Goal: Task Accomplishment & Management: Complete application form

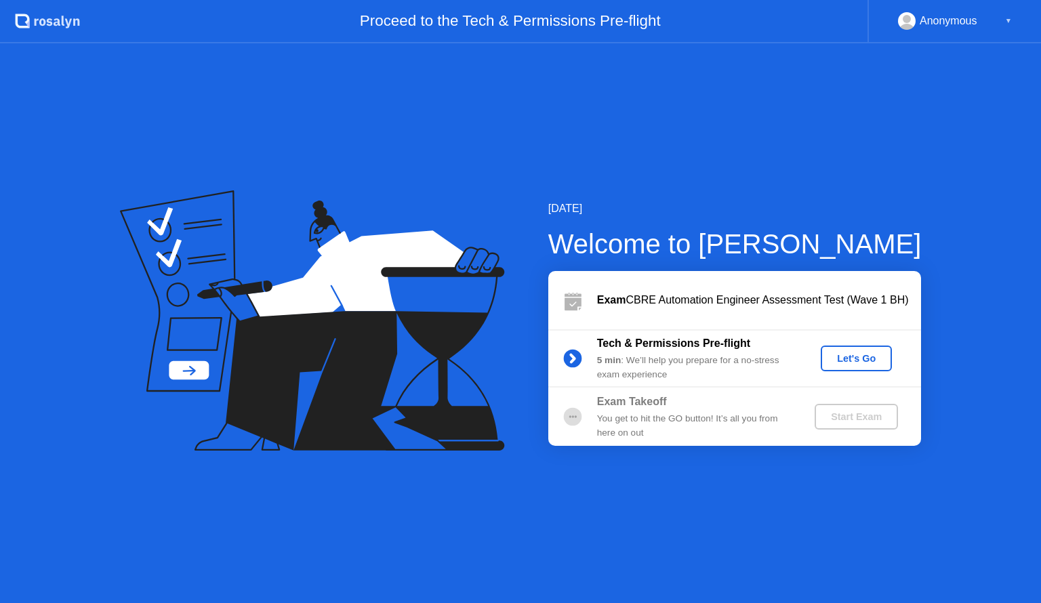
click at [845, 360] on div "Let's Go" at bounding box center [856, 358] width 60 height 11
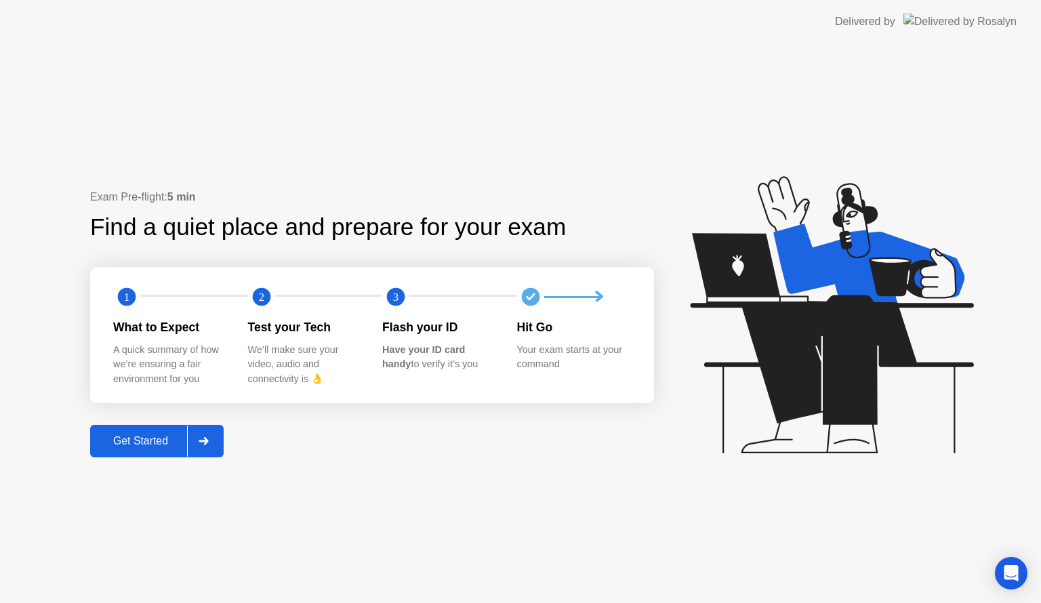
click at [209, 444] on icon at bounding box center [204, 441] width 10 height 8
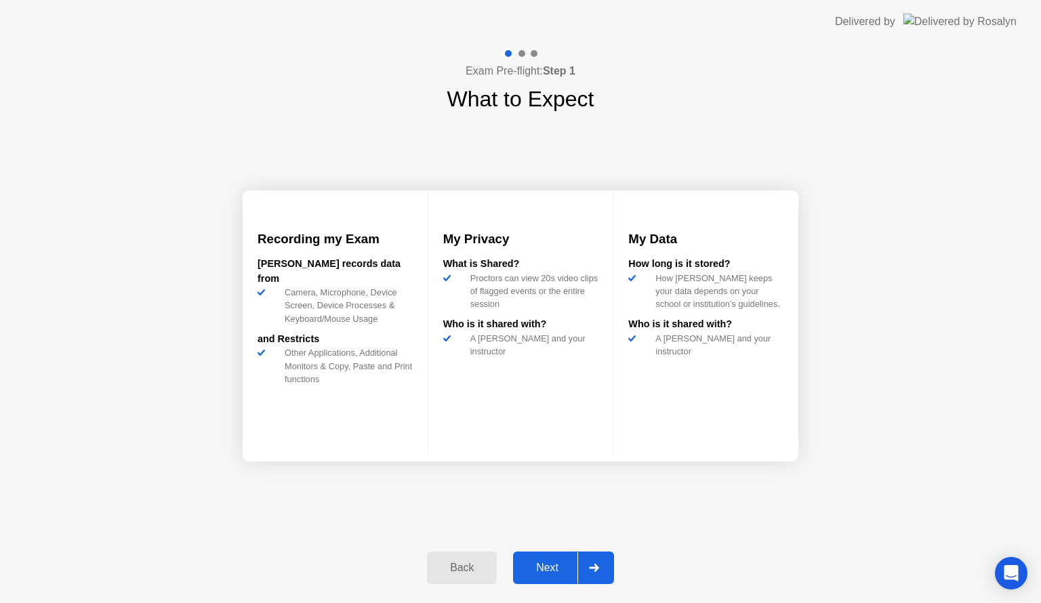
click at [539, 568] on div "Next" at bounding box center [547, 568] width 60 height 12
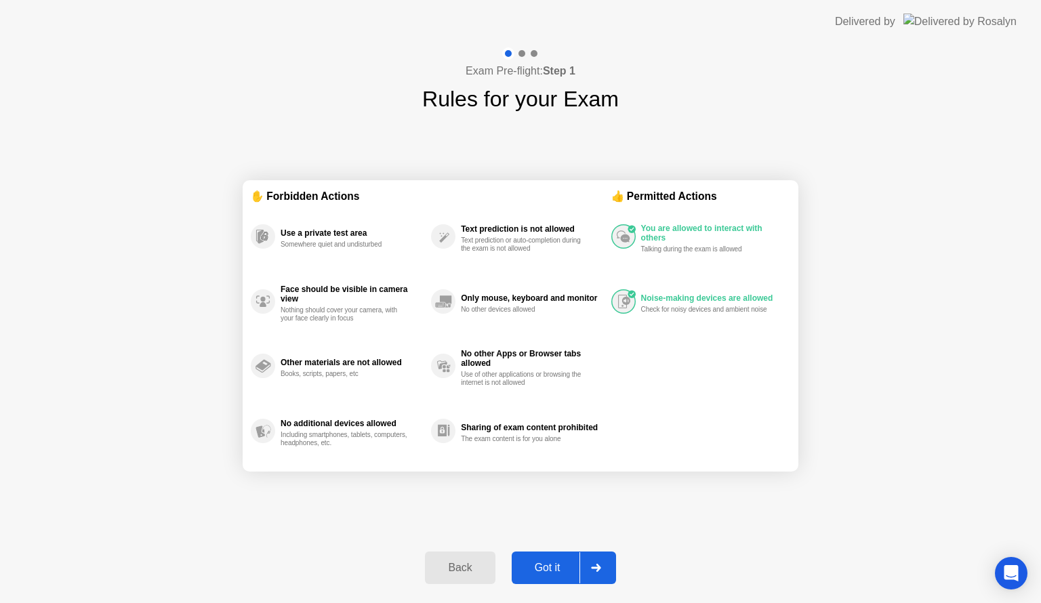
click at [539, 568] on div "Got it" at bounding box center [548, 568] width 64 height 12
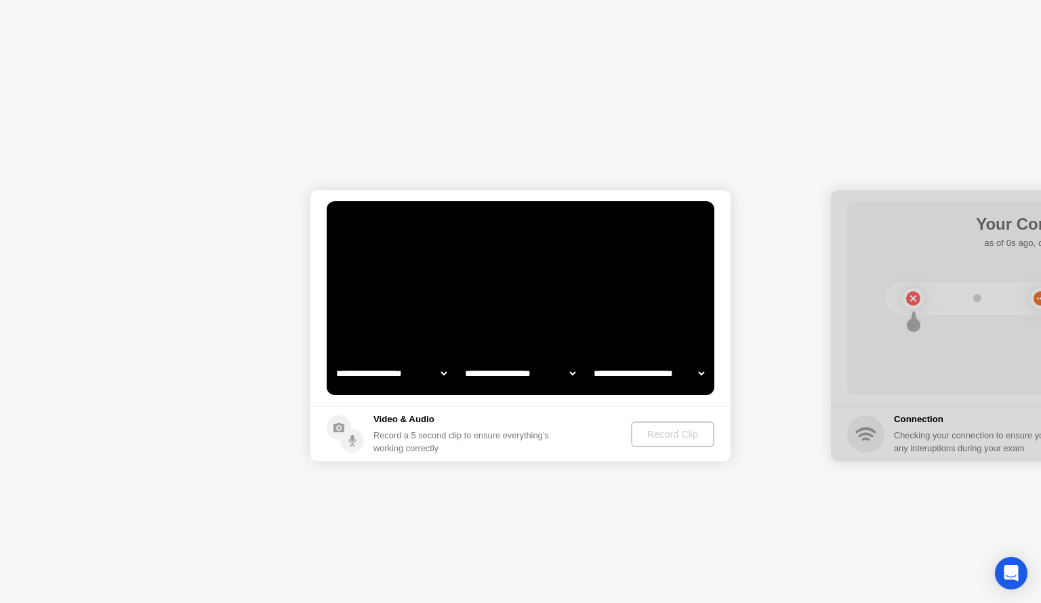
select select "**********"
select select "*******"
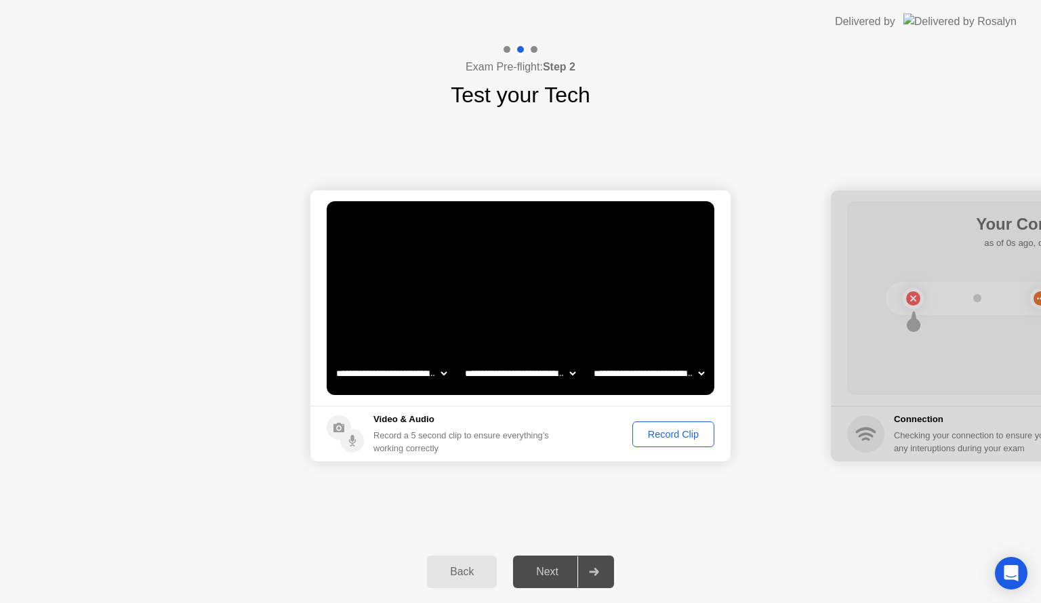
click at [556, 573] on div "Next" at bounding box center [547, 572] width 60 height 12
click at [596, 572] on icon at bounding box center [593, 572] width 9 height 8
click at [658, 439] on div "Record Clip" at bounding box center [673, 434] width 72 height 11
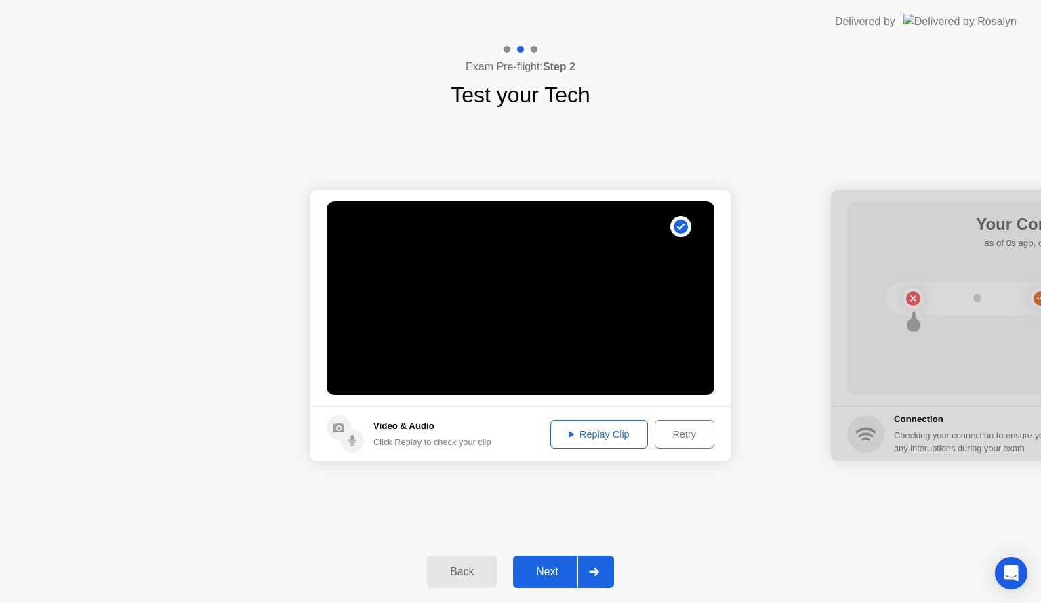
click at [625, 440] on div "Replay Clip" at bounding box center [599, 434] width 88 height 11
click at [601, 572] on div at bounding box center [593, 571] width 33 height 31
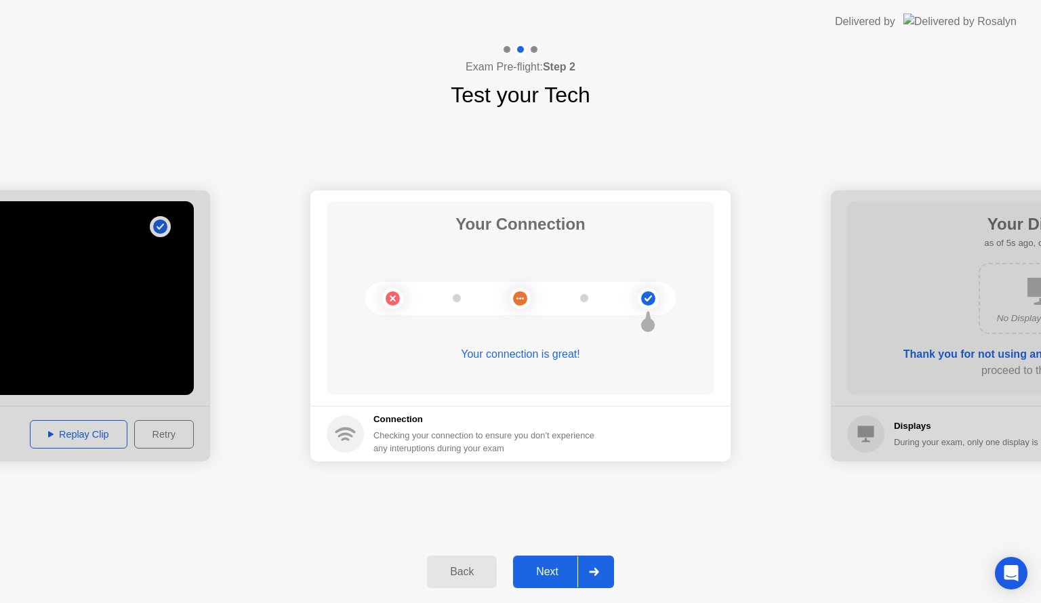
click at [601, 572] on div at bounding box center [593, 571] width 33 height 31
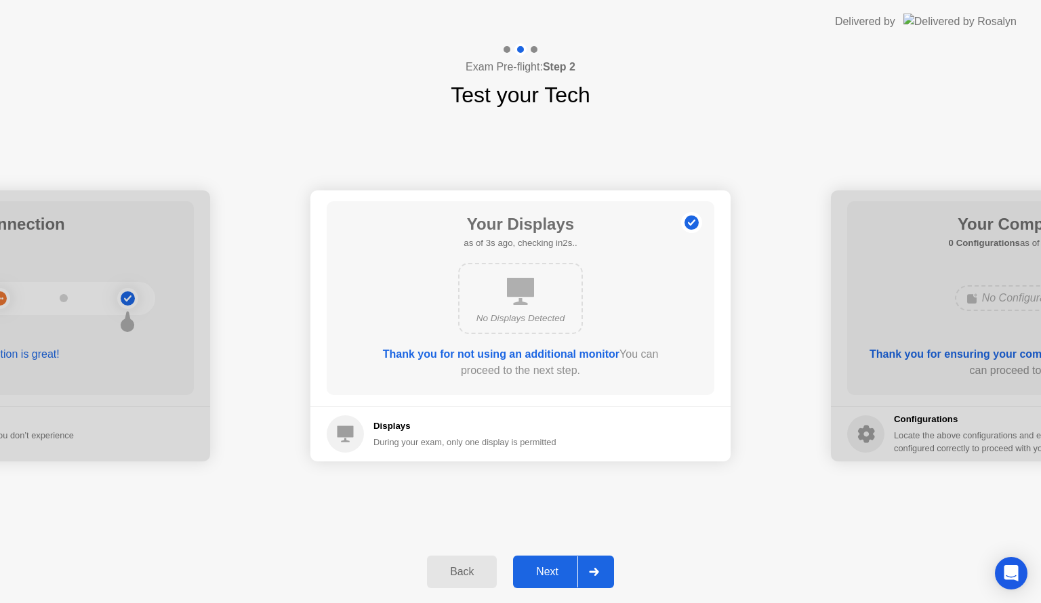
click at [601, 572] on div at bounding box center [593, 571] width 33 height 31
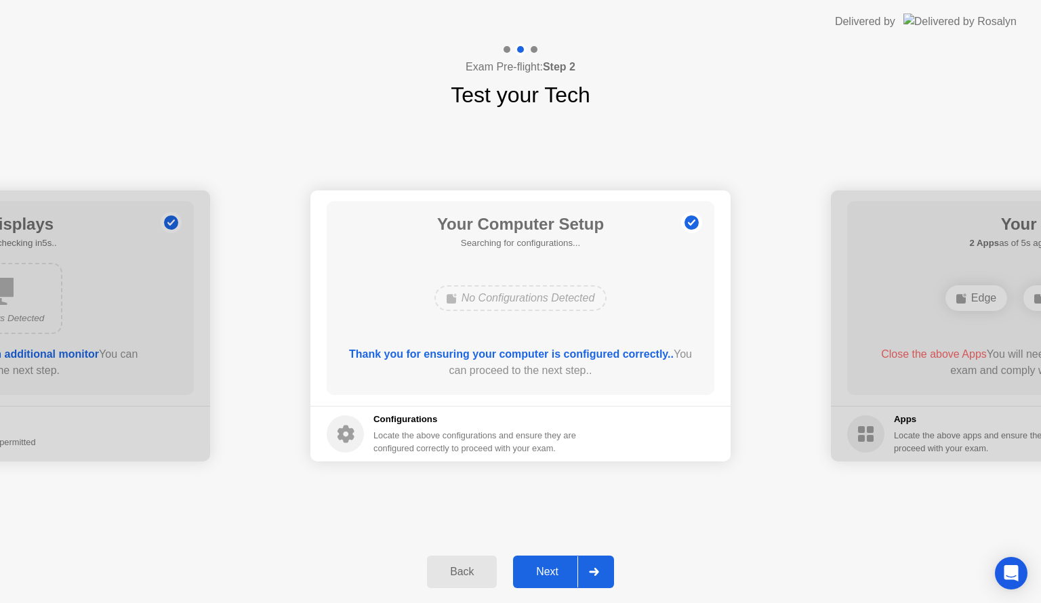
click at [601, 572] on div at bounding box center [593, 571] width 33 height 31
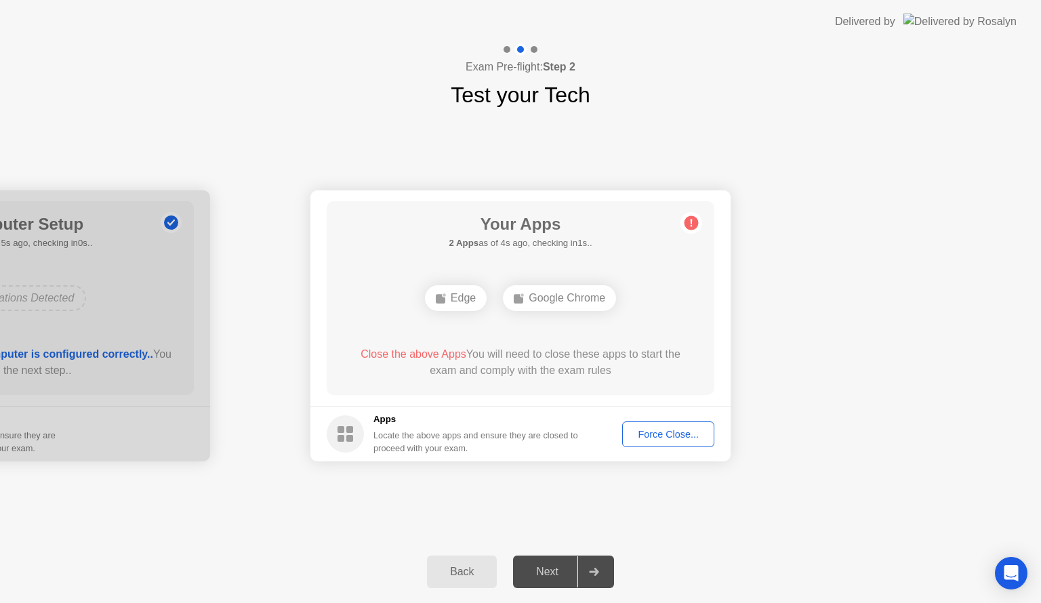
click at [651, 438] on div "Force Close..." at bounding box center [668, 434] width 83 height 11
click at [552, 302] on div "Google Chrome" at bounding box center [559, 298] width 113 height 26
click at [595, 566] on div at bounding box center [593, 571] width 33 height 31
click at [550, 301] on div "Google Chrome" at bounding box center [559, 298] width 113 height 26
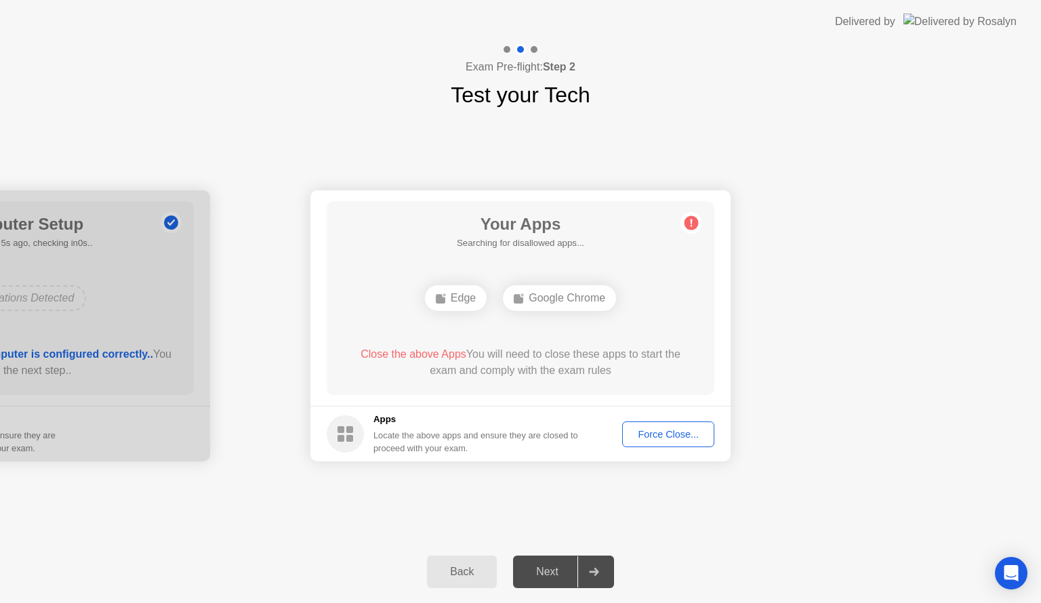
click at [352, 436] on rect at bounding box center [349, 438] width 7 height 7
click at [644, 436] on div "Force Close..." at bounding box center [668, 434] width 83 height 11
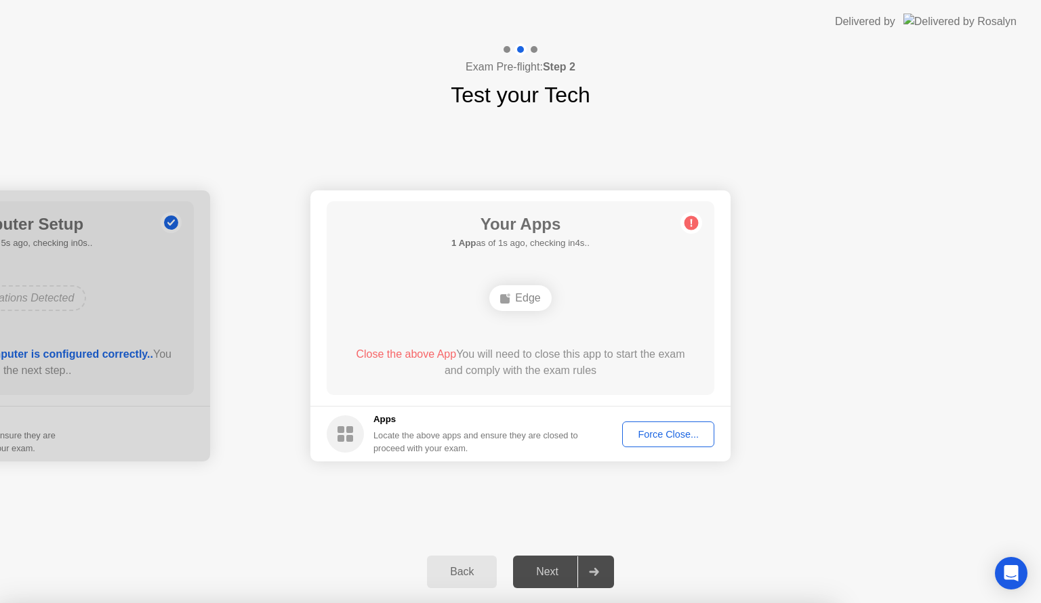
click at [518, 302] on div "Edge" at bounding box center [520, 298] width 62 height 26
click at [650, 434] on div "Force Close..." at bounding box center [668, 434] width 83 height 11
click at [518, 293] on div "Edge" at bounding box center [520, 298] width 62 height 26
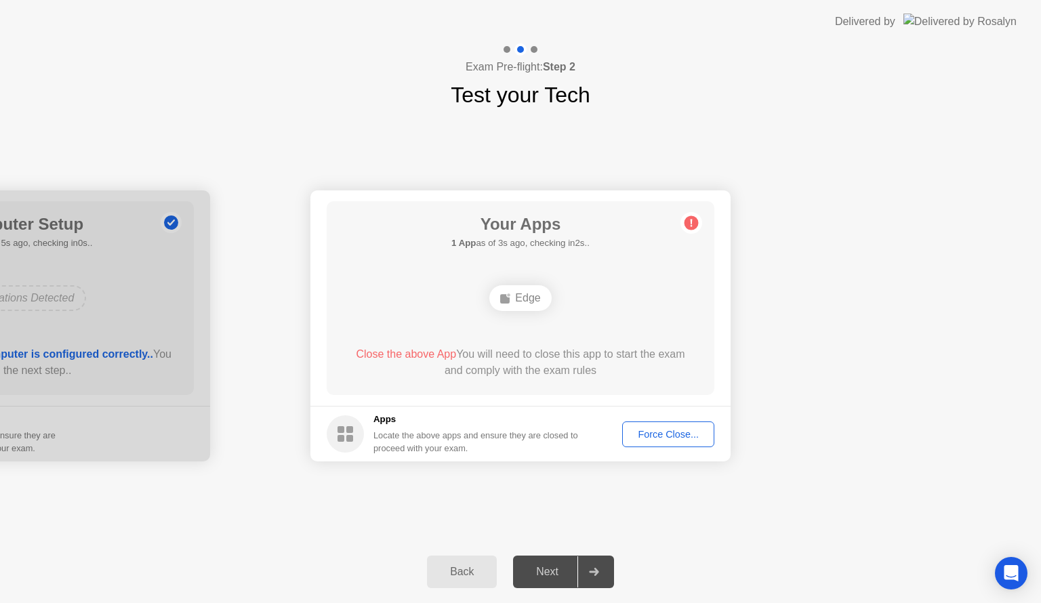
click at [659, 433] on div "Force Close..." at bounding box center [668, 434] width 83 height 11
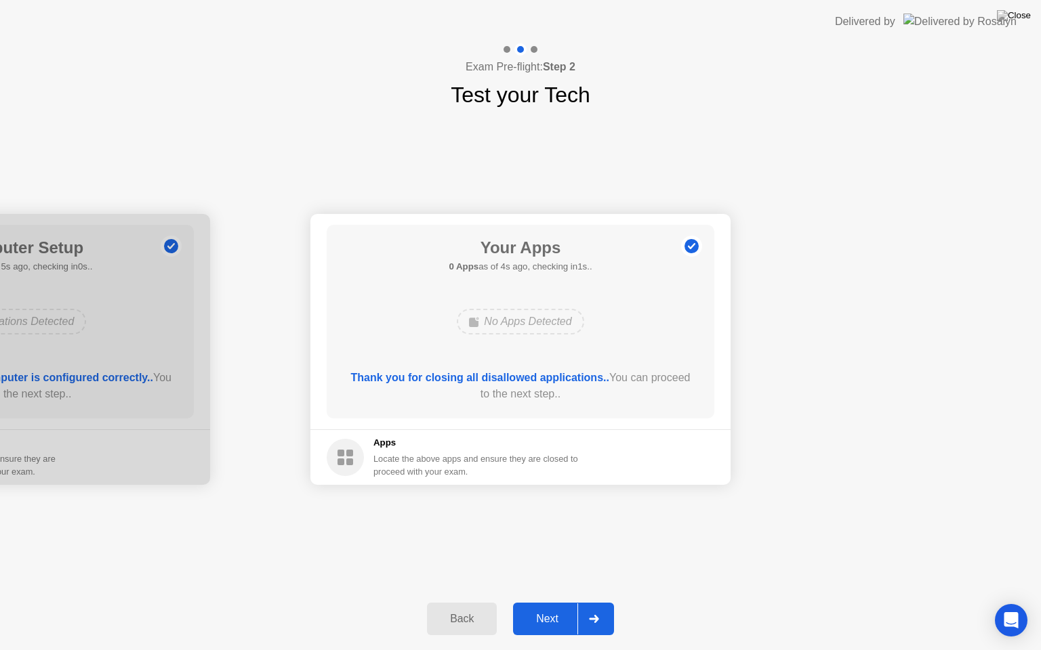
click at [176, 243] on div at bounding box center [0, 349] width 420 height 271
drag, startPoint x: 176, startPoint y: 243, endPoint x: 383, endPoint y: 463, distance: 302.0
click at [595, 602] on div at bounding box center [593, 619] width 33 height 31
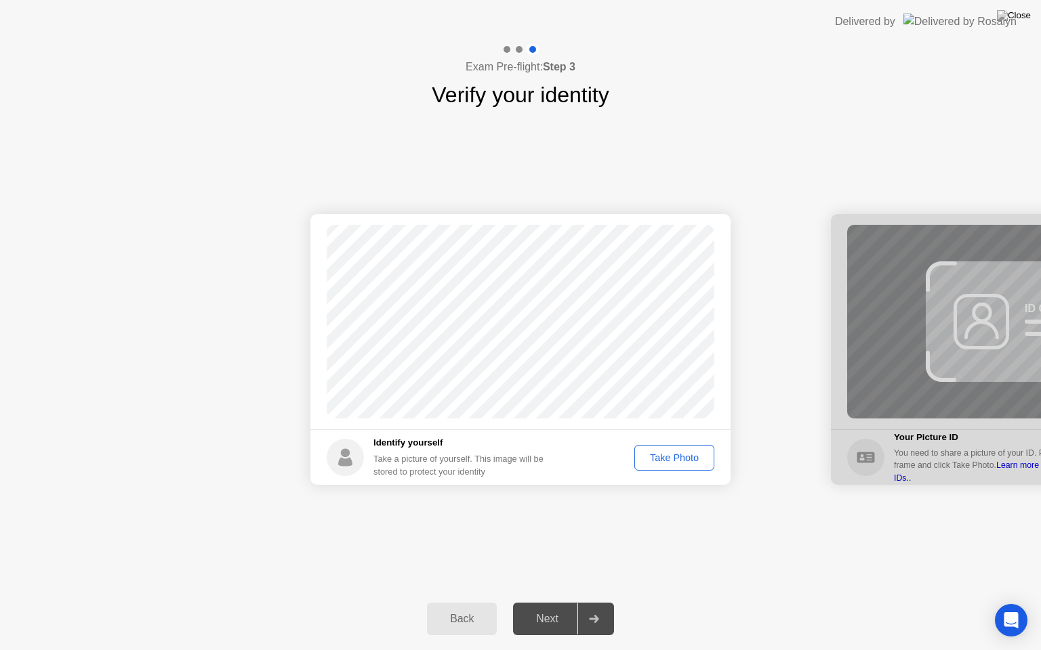
click at [688, 505] on div "Success Photo is correctly taken Identify yourself Take a picture of yourself. …" at bounding box center [520, 349] width 1041 height 477
click at [657, 459] on div "Take Photo" at bounding box center [674, 458] width 70 height 11
click at [596, 602] on div at bounding box center [593, 619] width 33 height 31
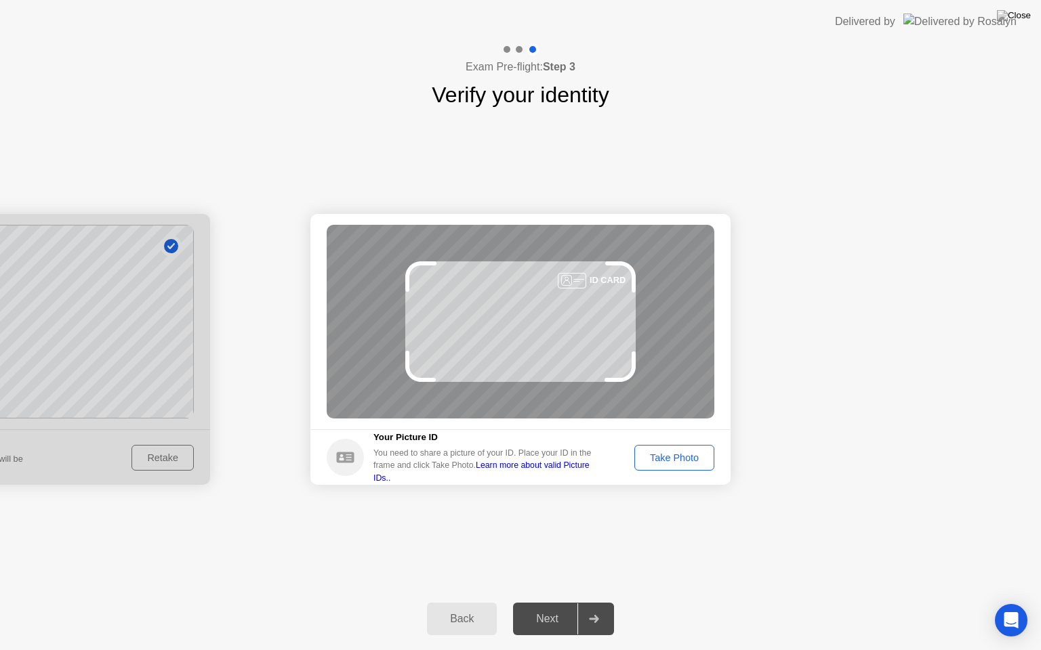
click at [685, 457] on div "Take Photo" at bounding box center [674, 458] width 70 height 11
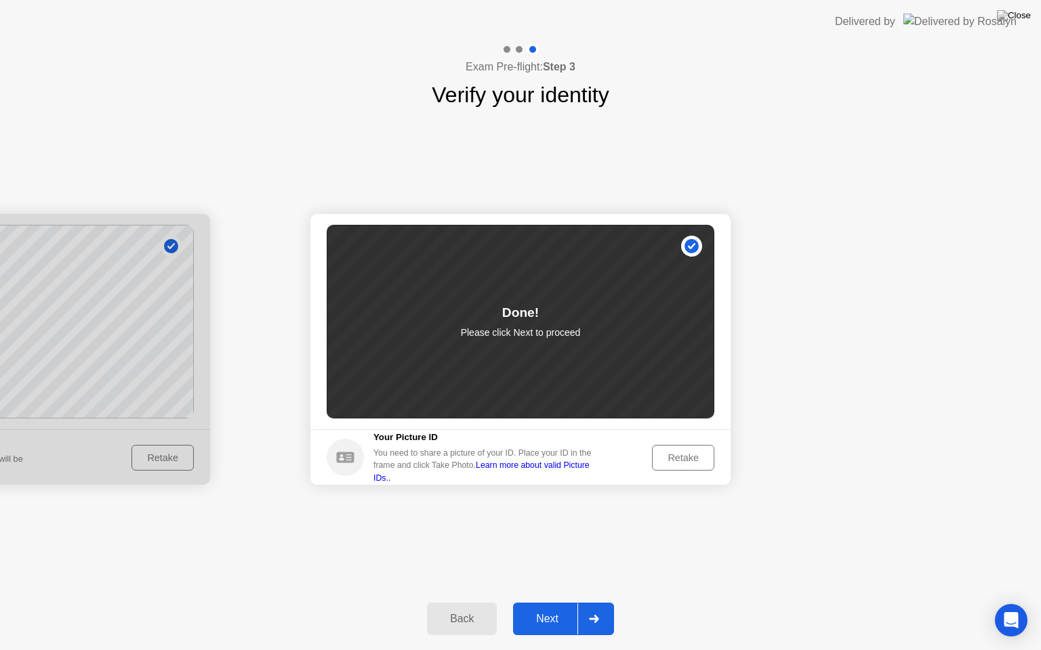
click at [683, 453] on div "Retake" at bounding box center [683, 458] width 53 height 11
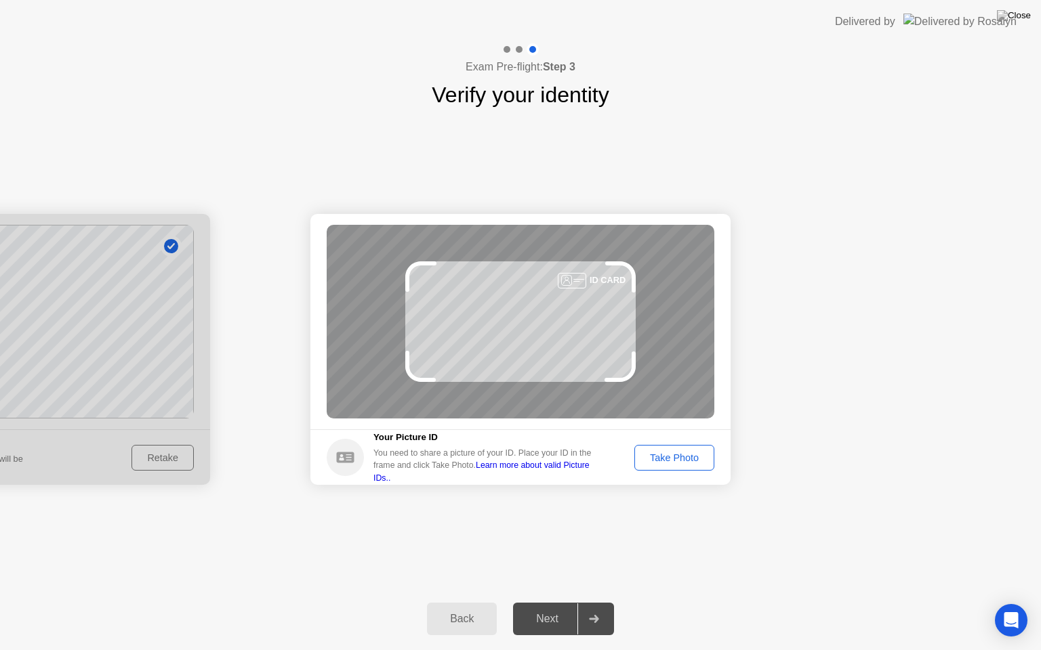
click at [683, 453] on div "Take Photo" at bounding box center [674, 458] width 70 height 11
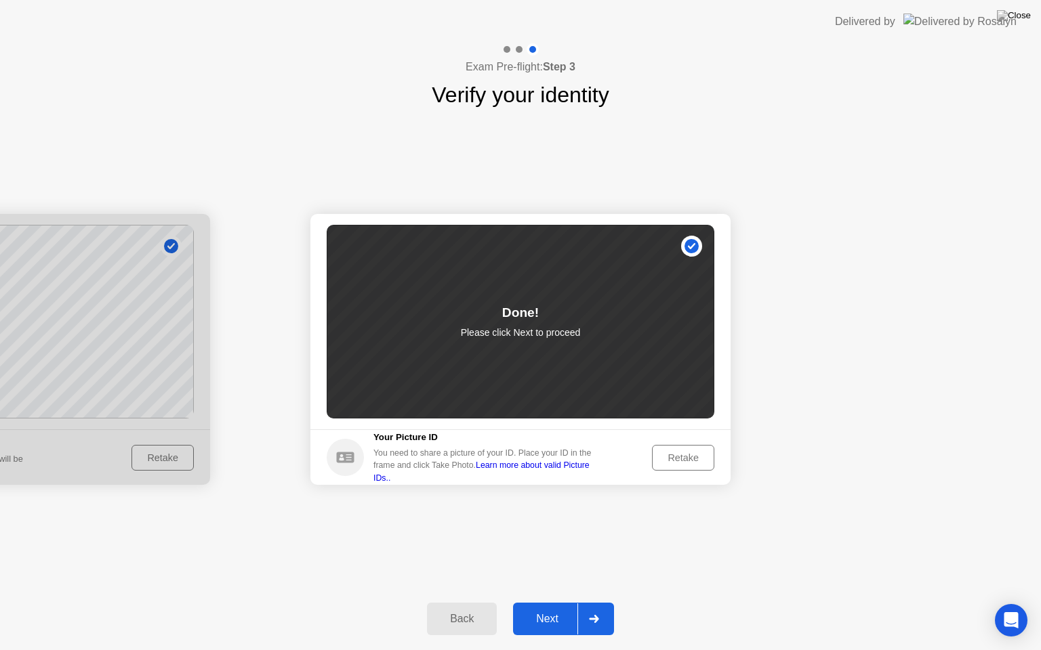
click at [608, 602] on div at bounding box center [593, 619] width 33 height 31
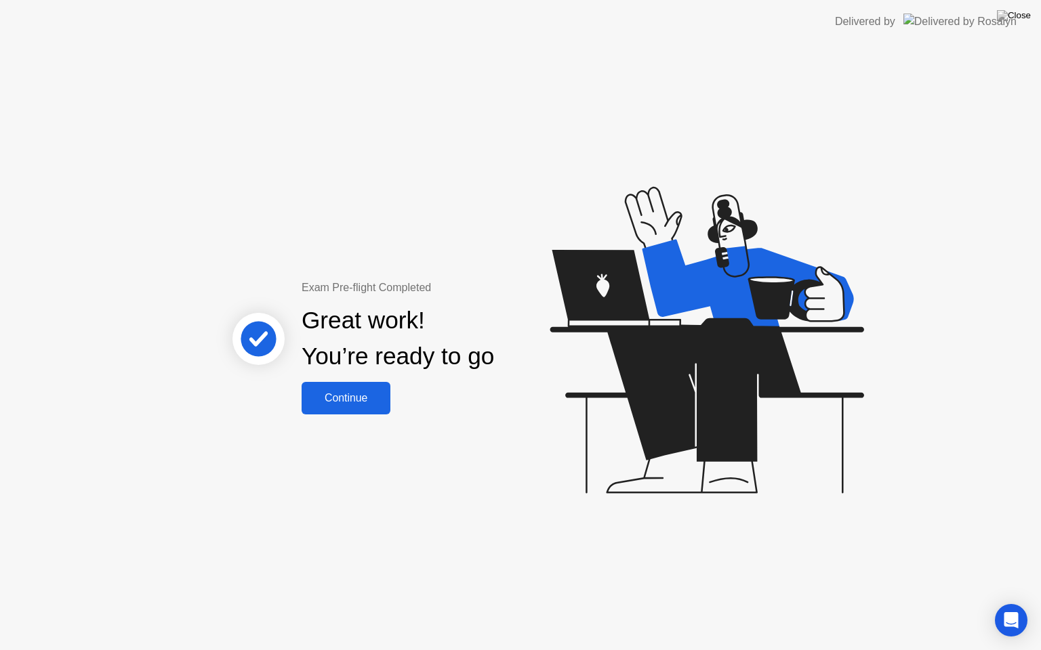
click at [355, 407] on button "Continue" at bounding box center [346, 398] width 89 height 33
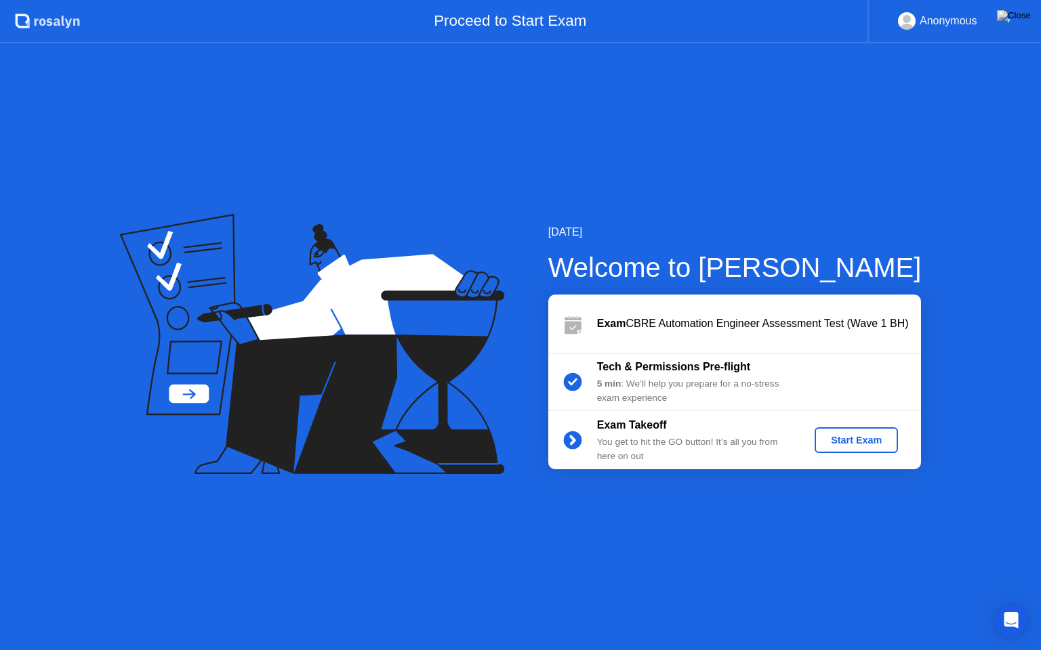
click at [849, 446] on div "Start Exam" at bounding box center [856, 440] width 72 height 11
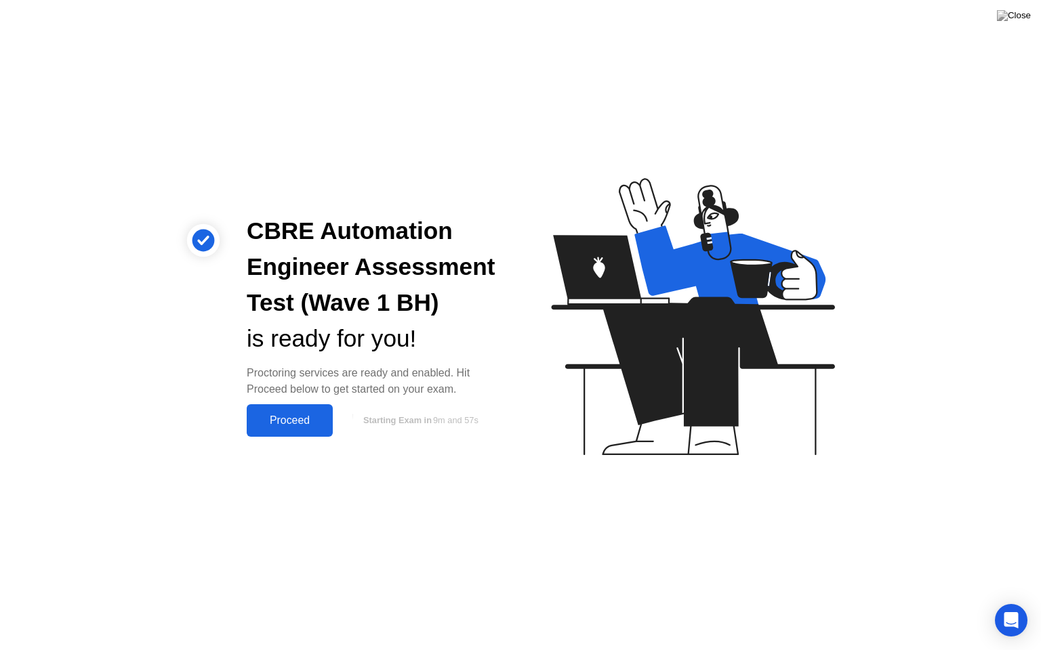
click at [299, 417] on div "Proceed" at bounding box center [290, 421] width 78 height 12
